Goal: Task Accomplishment & Management: Use online tool/utility

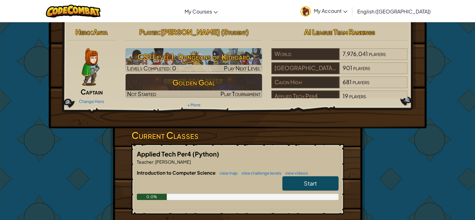
click at [302, 180] on link "Start" at bounding box center [310, 183] width 56 height 14
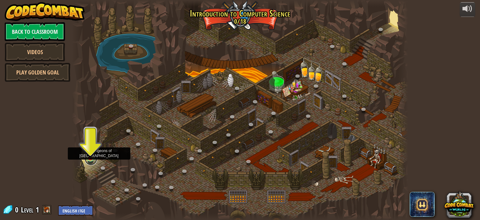
click at [91, 159] on link at bounding box center [91, 158] width 12 height 12
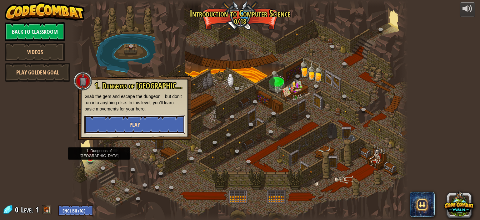
click at [102, 120] on button "Play" at bounding box center [134, 124] width 101 height 19
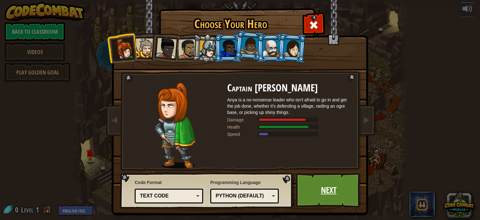
click at [317, 191] on link "Next" at bounding box center [328, 190] width 65 height 34
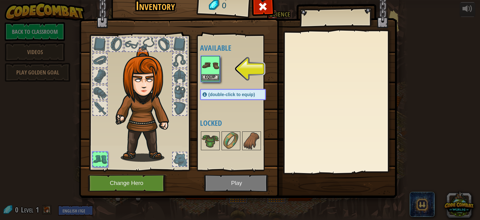
click at [206, 64] on img at bounding box center [210, 65] width 17 height 17
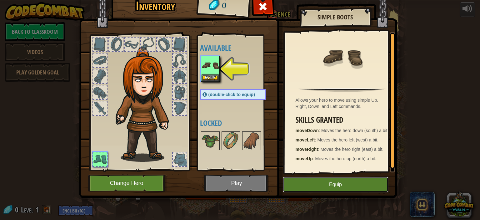
click at [303, 186] on button "Equip" at bounding box center [336, 185] width 106 height 16
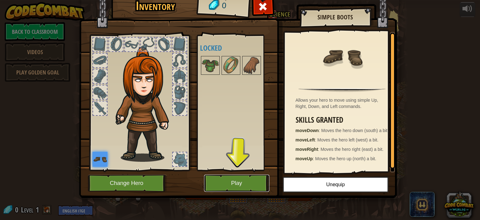
click at [249, 186] on button "Play" at bounding box center [236, 182] width 65 height 17
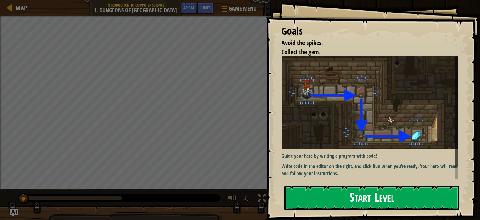
click at [322, 201] on button "Start Level" at bounding box center [371, 197] width 175 height 25
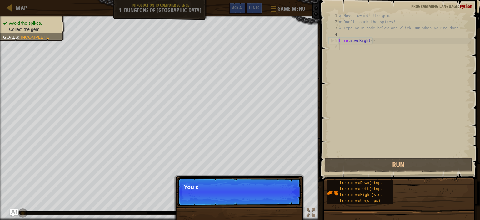
click at [284, 195] on p "Skip (esc) Continue You c" at bounding box center [239, 191] width 124 height 29
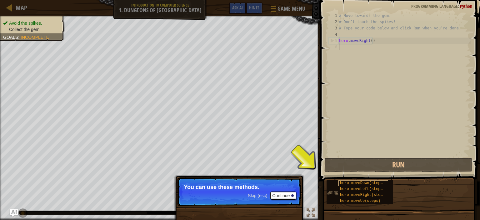
scroll to position [3, 0]
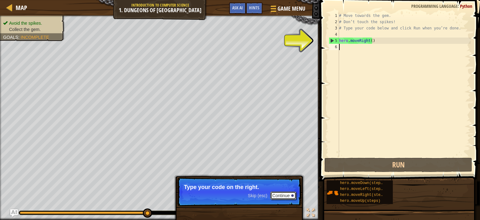
click at [293, 194] on button "Continue" at bounding box center [283, 195] width 26 height 8
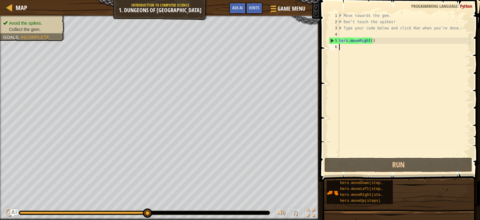
type textarea "h"
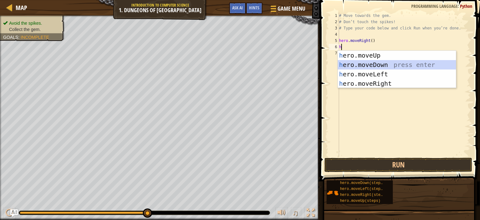
click at [359, 62] on div "h ero.moveUp press enter h ero.moveDown press enter h ero.moveLeft press enter …" at bounding box center [397, 79] width 118 height 56
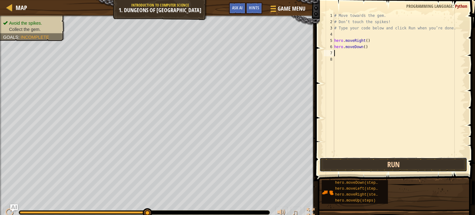
click at [376, 164] on button "Run" at bounding box center [394, 164] width 148 height 14
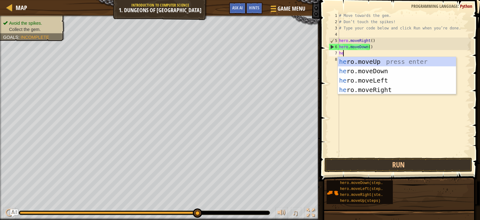
type textarea "her"
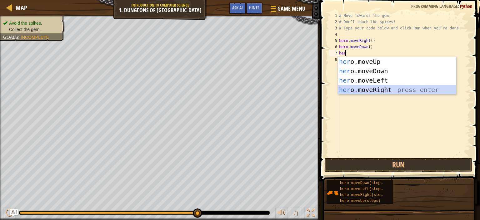
click at [380, 87] on div "her o.moveUp press enter her o.moveDown press enter her o.moveLeft press enter …" at bounding box center [397, 85] width 118 height 56
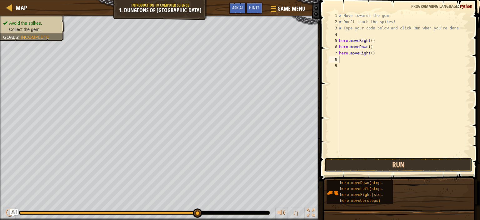
click at [401, 165] on button "Run" at bounding box center [398, 164] width 148 height 14
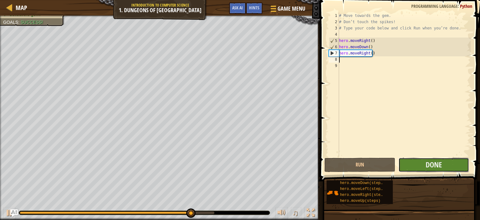
click at [425, 162] on button "Done" at bounding box center [433, 164] width 71 height 14
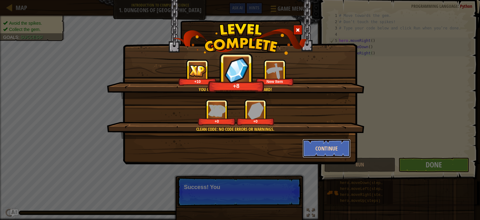
click at [336, 146] on button "Continue" at bounding box center [326, 148] width 48 height 19
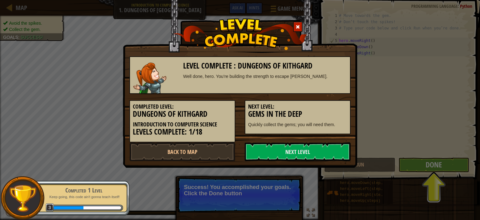
drag, startPoint x: 336, startPoint y: 146, endPoint x: 331, endPoint y: 139, distance: 9.2
click at [331, 139] on div "Level Complete : Dungeons of Kithgard Well done, hero. You’re building the stre…" at bounding box center [239, 105] width 221 height 111
click at [332, 152] on link "Next Level" at bounding box center [298, 151] width 106 height 19
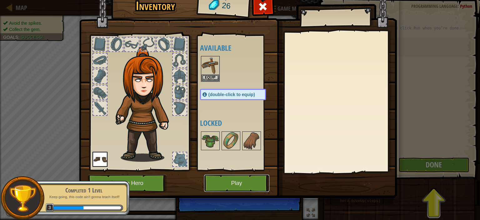
click at [240, 178] on button "Play" at bounding box center [236, 182] width 65 height 17
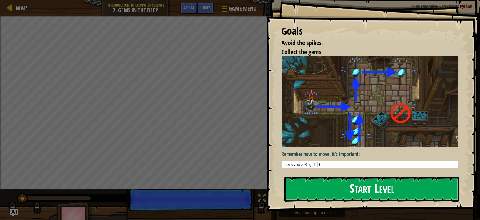
click at [358, 182] on button "Start Level" at bounding box center [371, 189] width 175 height 25
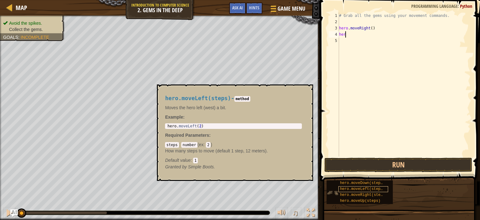
scroll to position [3, 0]
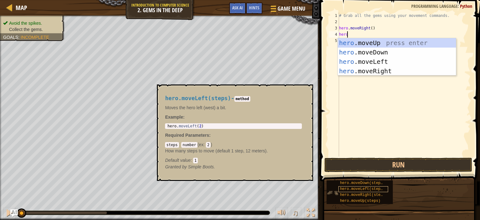
type textarea "herom"
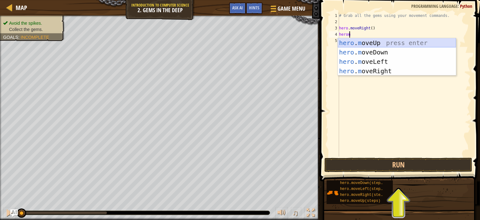
drag, startPoint x: 377, startPoint y: 42, endPoint x: 359, endPoint y: 42, distance: 18.8
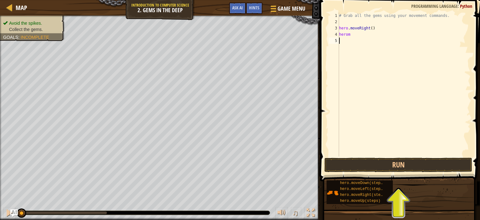
drag, startPoint x: 359, startPoint y: 42, endPoint x: 345, endPoint y: 98, distance: 57.5
click at [345, 98] on div "# Grab all the gems using your movement commands. hero . moveRight ( ) herom" at bounding box center [404, 90] width 133 height 156
click at [347, 38] on div "# Grab all the gems using your movement commands. hero . moveRight ( ) herom" at bounding box center [404, 90] width 133 height 156
click at [351, 34] on div "# Grab all the gems using your movement commands. hero . moveRight ( ) herom" at bounding box center [404, 90] width 133 height 156
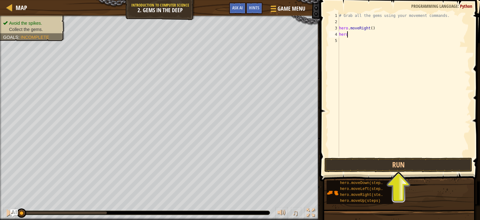
type textarea "hero."
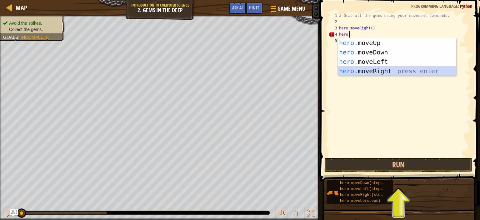
click at [365, 71] on div "hero. moveUp press enter hero. moveDown press enter hero. moveLeft press enter …" at bounding box center [397, 66] width 118 height 56
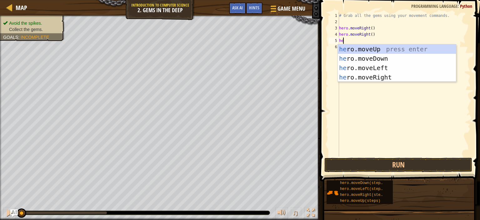
type textarea "her"
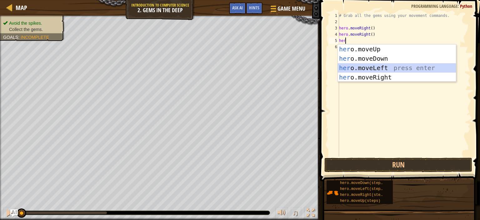
click at [382, 66] on div "her o.moveUp press enter her o.moveDown press enter her o.moveLeft press enter …" at bounding box center [397, 72] width 118 height 56
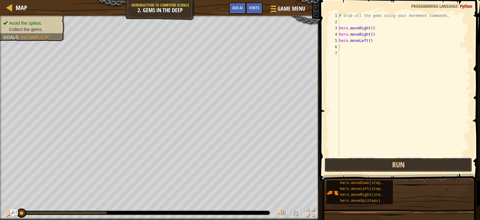
click at [383, 161] on button "Run" at bounding box center [398, 164] width 148 height 14
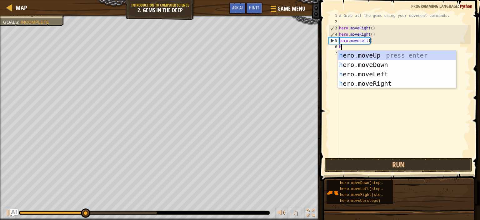
type textarea "he"
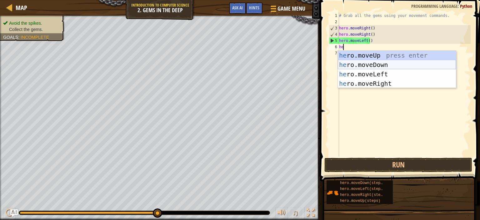
click at [362, 65] on div "he ro.moveUp press enter he ro.moveDown press enter he ro.moveLeft press enter …" at bounding box center [397, 79] width 118 height 56
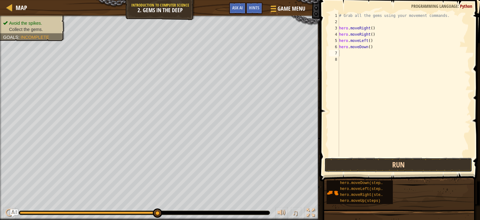
click at [390, 162] on button "Run" at bounding box center [398, 164] width 148 height 14
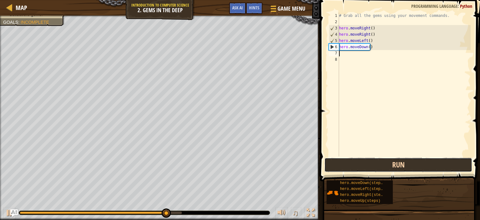
click at [388, 162] on button "Run" at bounding box center [398, 164] width 148 height 14
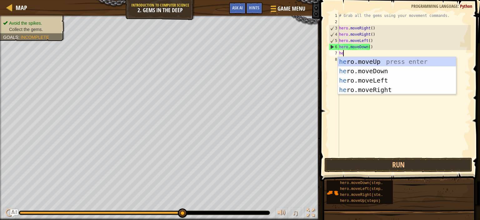
type textarea "her"
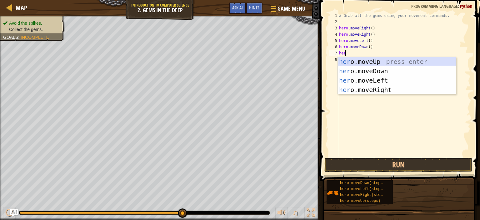
click at [369, 59] on div "her o.moveUp press enter her o.moveDown press enter her o.moveLeft press enter …" at bounding box center [397, 85] width 118 height 56
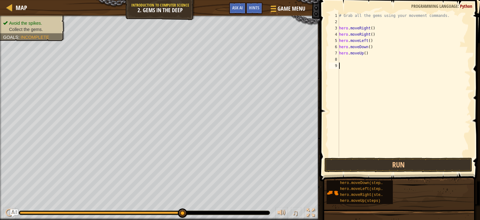
drag, startPoint x: 379, startPoint y: 161, endPoint x: 357, endPoint y: 65, distance: 98.8
click at [357, 65] on div "# Grab all the gems using your movement commands. hero . moveRight ( ) hero . m…" at bounding box center [404, 90] width 133 height 156
click at [344, 57] on div "# Grab all the gems using your movement commands. hero . moveRight ( ) hero . m…" at bounding box center [404, 90] width 133 height 156
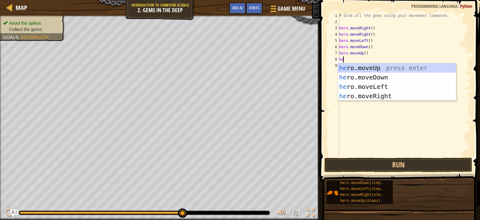
type textarea "her"
click at [370, 85] on div "her o.moveUp press enter her o.moveDown press enter her o.moveLeft press enter …" at bounding box center [397, 91] width 118 height 56
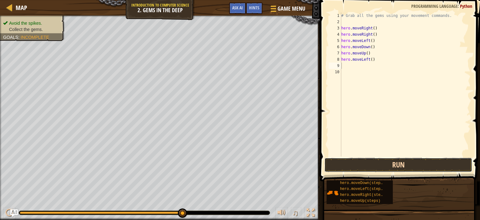
click at [381, 167] on button "Run" at bounding box center [398, 164] width 148 height 14
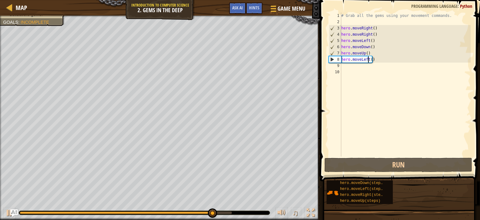
click at [367, 60] on div "# Grab all the gems using your movement commands. hero . moveRight ( ) hero . m…" at bounding box center [405, 90] width 131 height 156
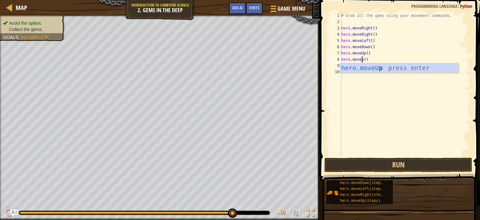
scroll to position [3, 2]
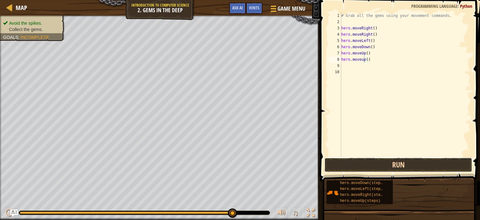
click at [369, 160] on button "Run" at bounding box center [398, 164] width 148 height 14
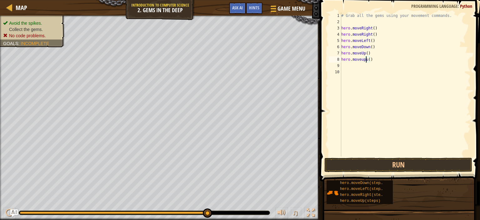
scroll to position [3, 2]
click at [401, 163] on button "Run" at bounding box center [398, 164] width 148 height 14
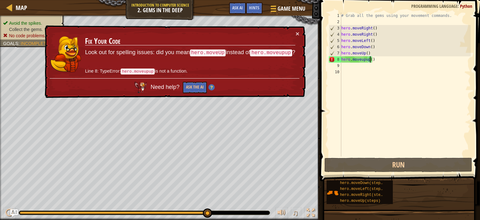
click at [370, 60] on div "# Grab all the gems using your movement commands. hero . moveRight ( ) hero . m…" at bounding box center [405, 90] width 131 height 156
click at [375, 61] on div "# Grab all the gems using your movement commands. hero . moveRight ( ) hero . m…" at bounding box center [405, 90] width 131 height 156
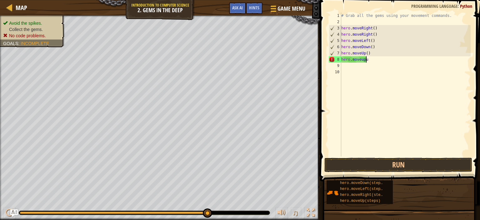
scroll to position [3, 0]
type textarea "h"
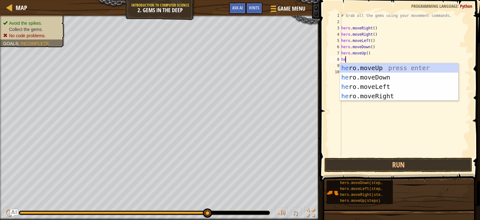
type textarea "her"
click at [379, 66] on div "her o.moveUp press enter her o.moveDown press enter her o.moveLeft press enter …" at bounding box center [399, 91] width 118 height 56
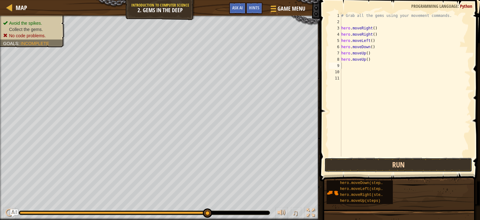
click at [373, 162] on button "Run" at bounding box center [398, 164] width 148 height 14
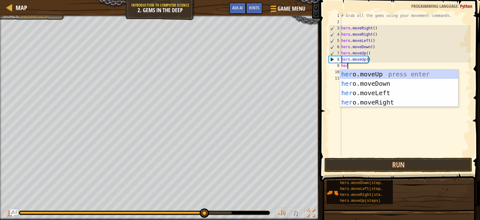
type textarea "hero"
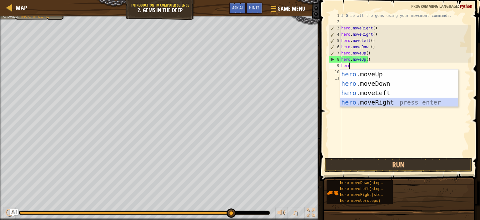
click at [377, 105] on div "hero .moveUp press enter hero .moveDown press enter hero .moveLeft press enter …" at bounding box center [399, 97] width 118 height 56
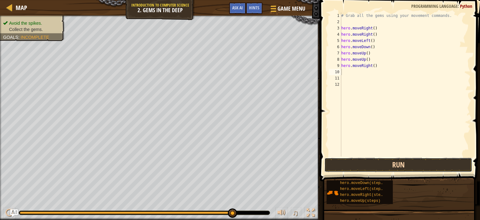
click at [380, 162] on button "Run" at bounding box center [398, 164] width 148 height 14
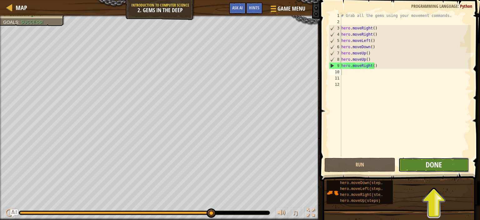
click at [428, 167] on span "Done" at bounding box center [434, 164] width 16 height 10
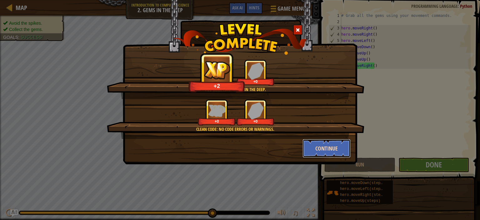
click at [333, 145] on button "Continue" at bounding box center [326, 148] width 48 height 19
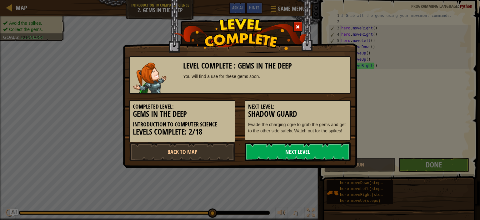
click at [320, 147] on link "Next Level" at bounding box center [298, 151] width 106 height 19
